Goal: Transaction & Acquisition: Purchase product/service

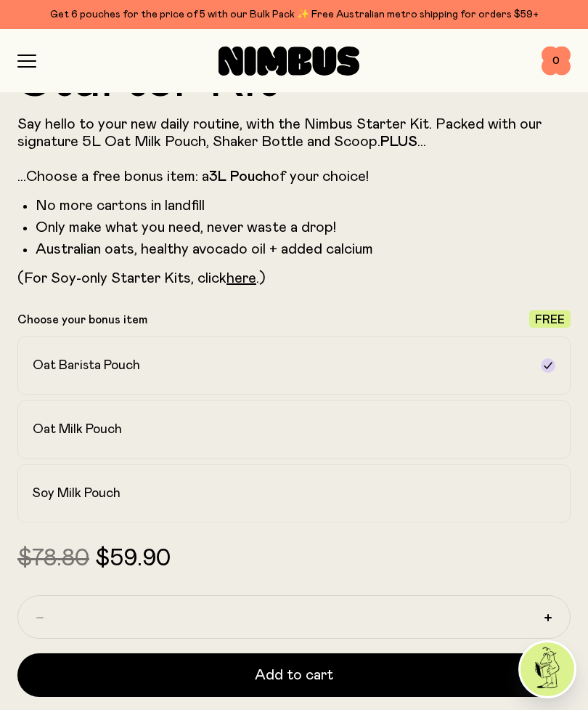
scroll to position [726, 0]
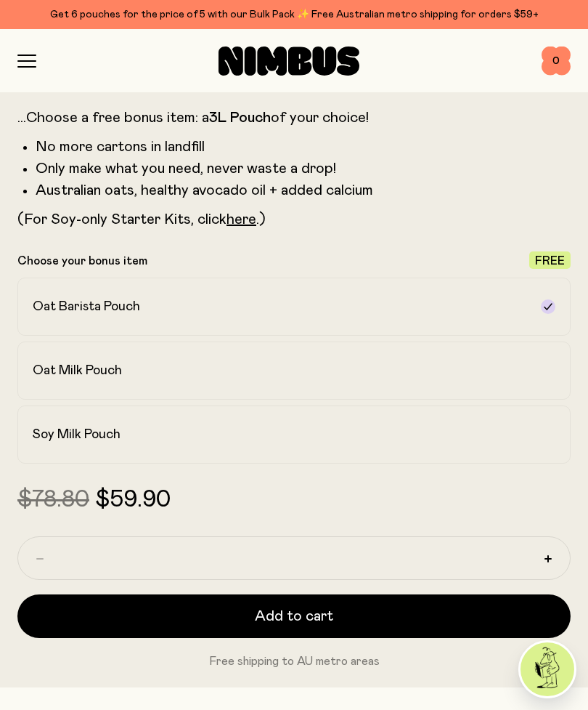
click at [485, 434] on div "Soy Milk Pouch" at bounding box center [281, 434] width 497 height 17
click at [483, 316] on label "Oat Barista Pouch" at bounding box center [293, 306] width 553 height 58
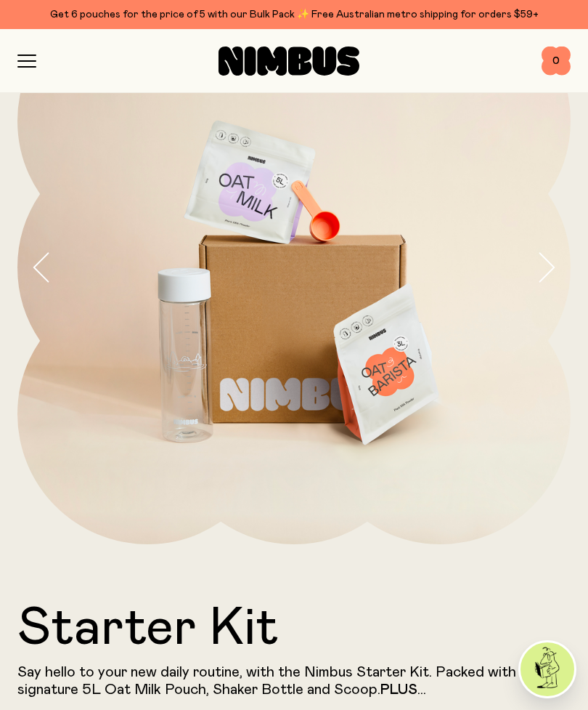
scroll to position [121, 0]
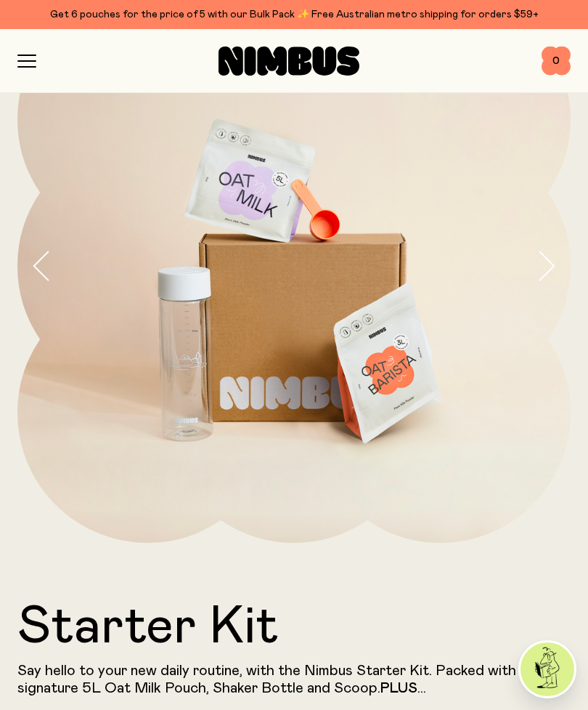
click at [34, 51] on div "Shop Mission FAQs Log In 0 0" at bounding box center [293, 60] width 553 height 63
click at [24, 65] on icon "button" at bounding box center [26, 60] width 19 height 13
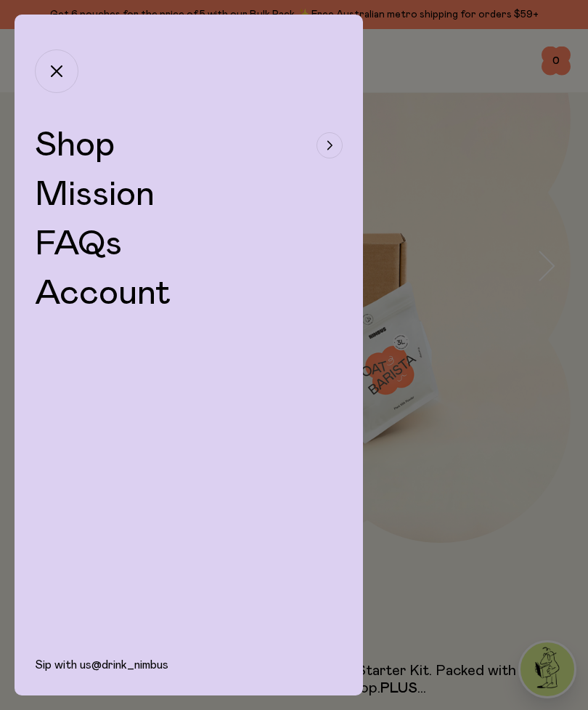
click at [318, 151] on div "button" at bounding box center [330, 145] width 26 height 26
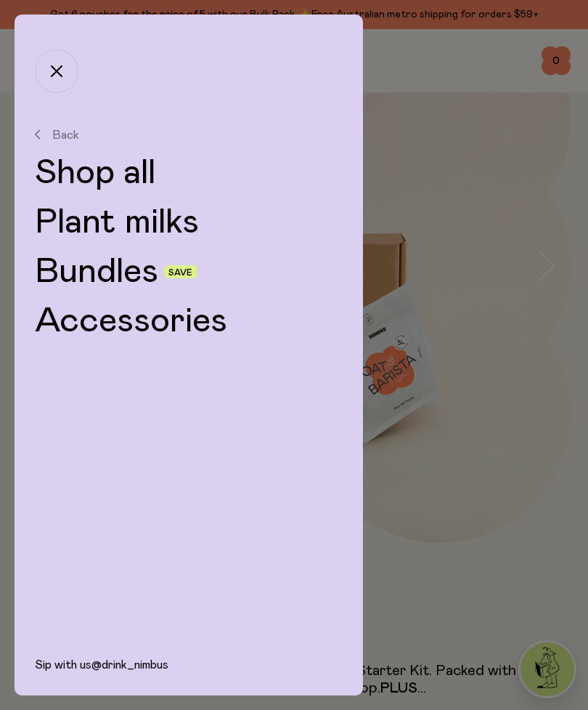
click at [64, 269] on link "Bundles" at bounding box center [96, 271] width 123 height 35
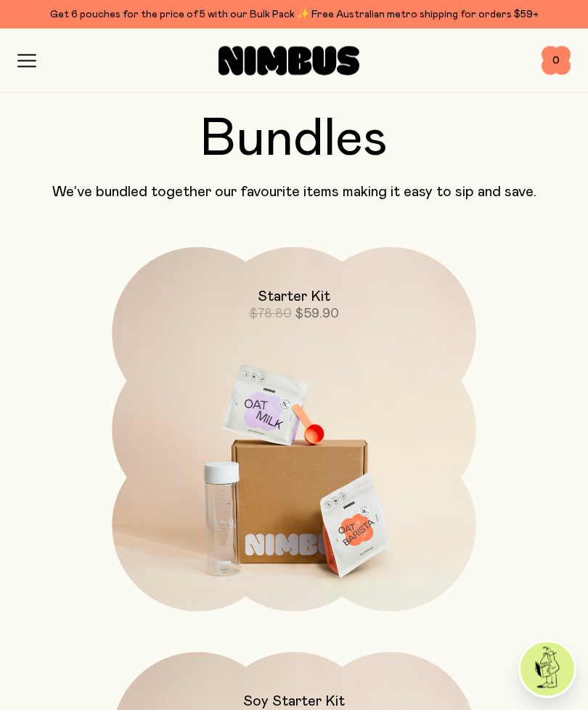
scroll to position [61, 0]
click at [443, 349] on img at bounding box center [294, 461] width 364 height 428
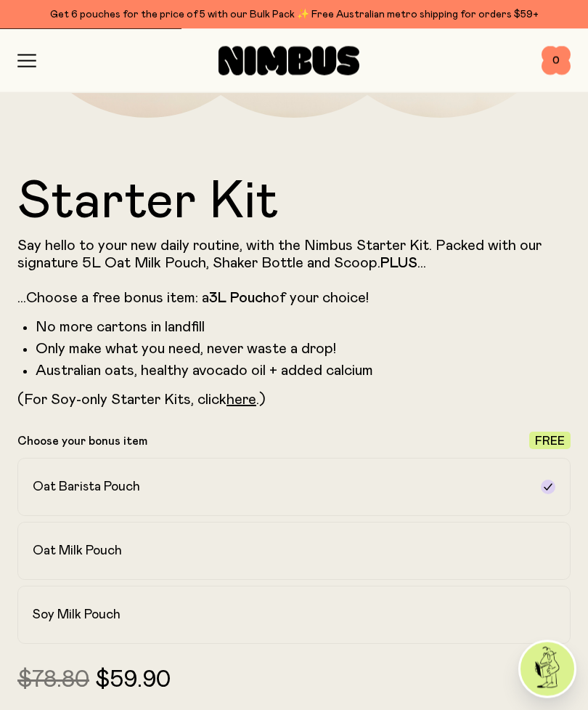
scroll to position [541, 0]
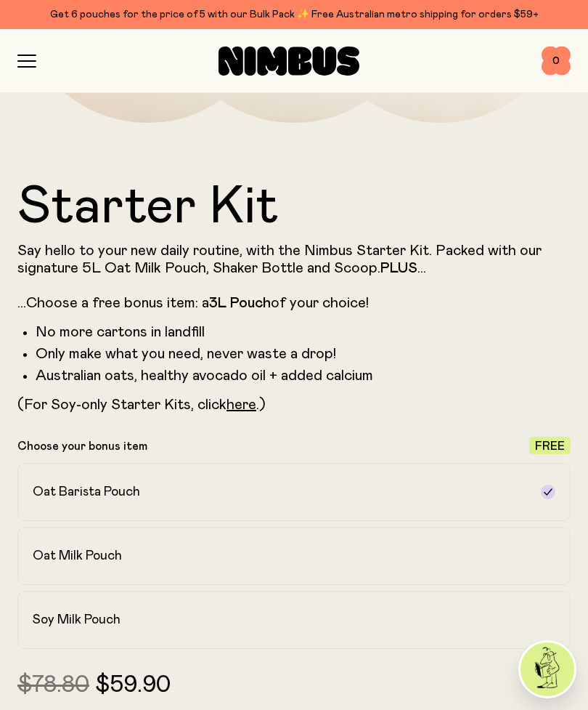
click at [516, 614] on div "Soy Milk Pouch" at bounding box center [281, 619] width 497 height 17
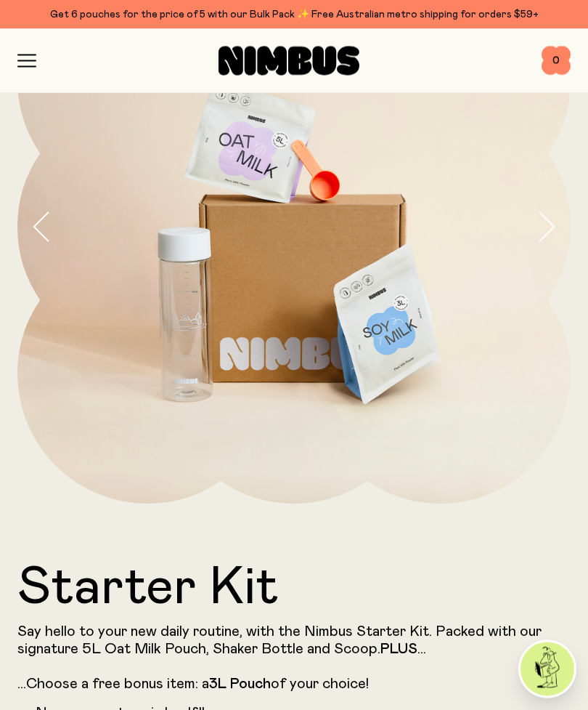
scroll to position [145, 0]
